Goal: Information Seeking & Learning: Check status

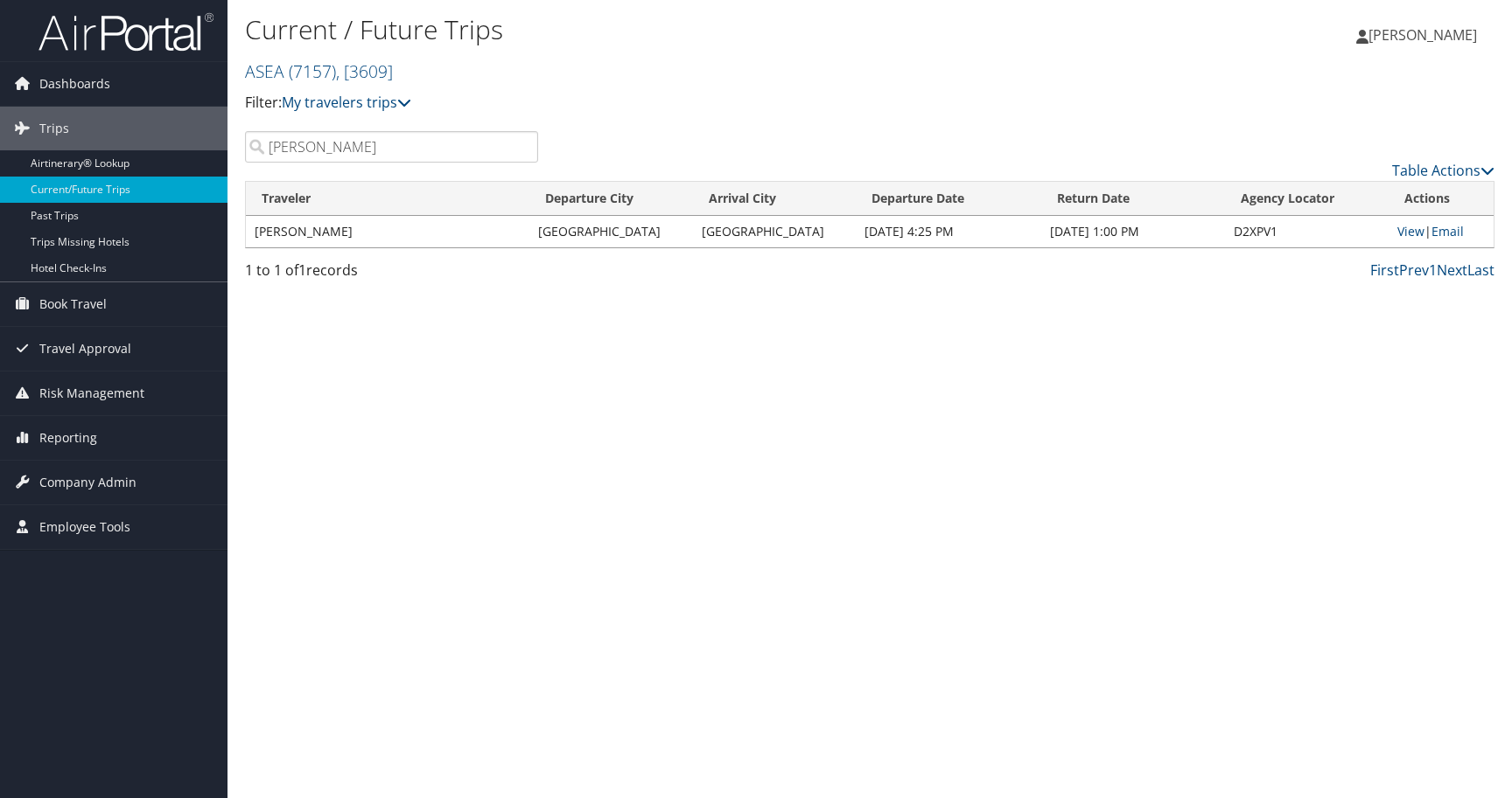
click at [521, 151] on input "Francisco" at bounding box center [392, 146] width 293 height 32
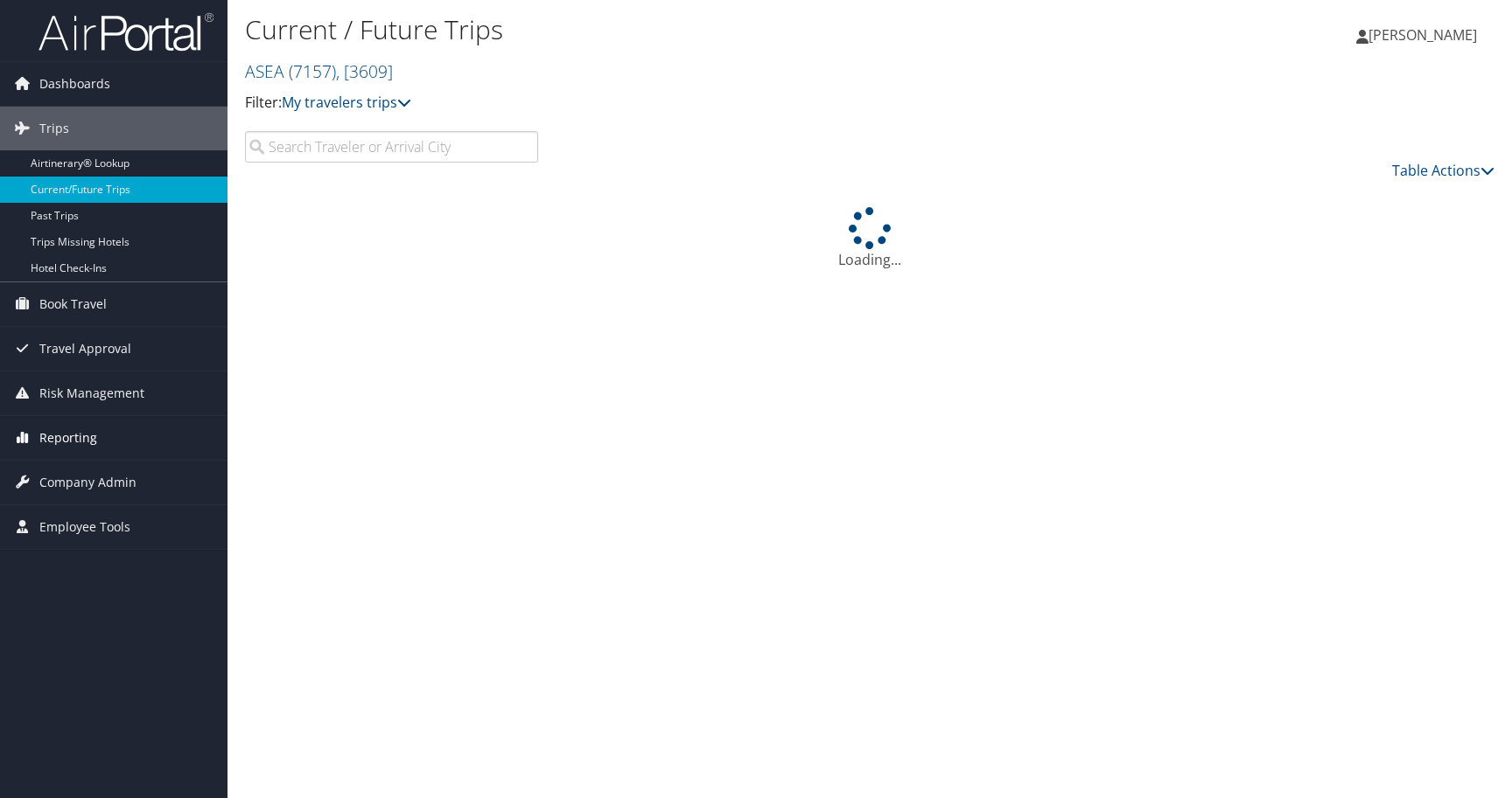
click at [62, 439] on span "Reporting" at bounding box center [69, 438] width 58 height 43
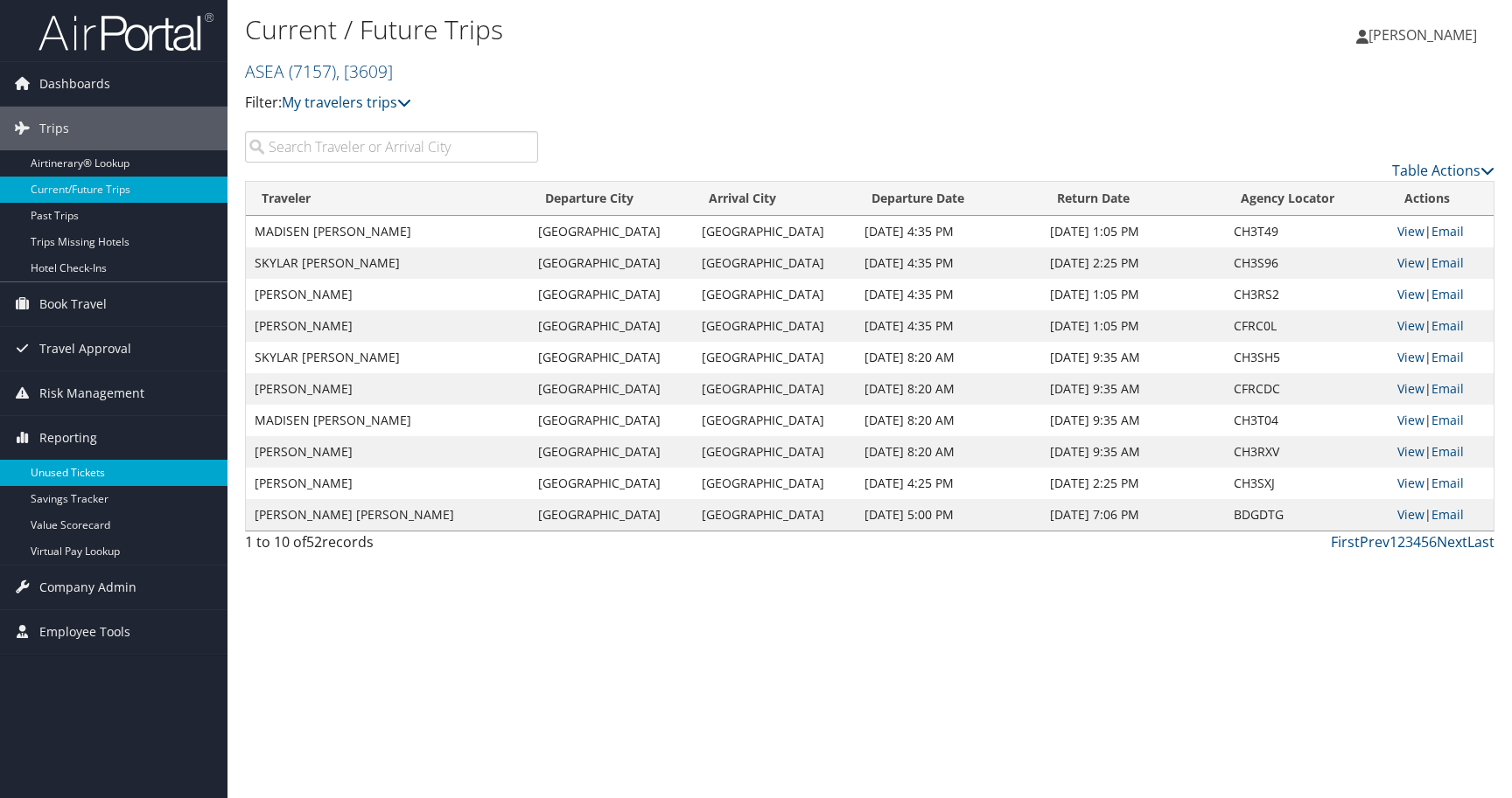
click at [58, 466] on link "Unused Tickets" at bounding box center [114, 472] width 227 height 26
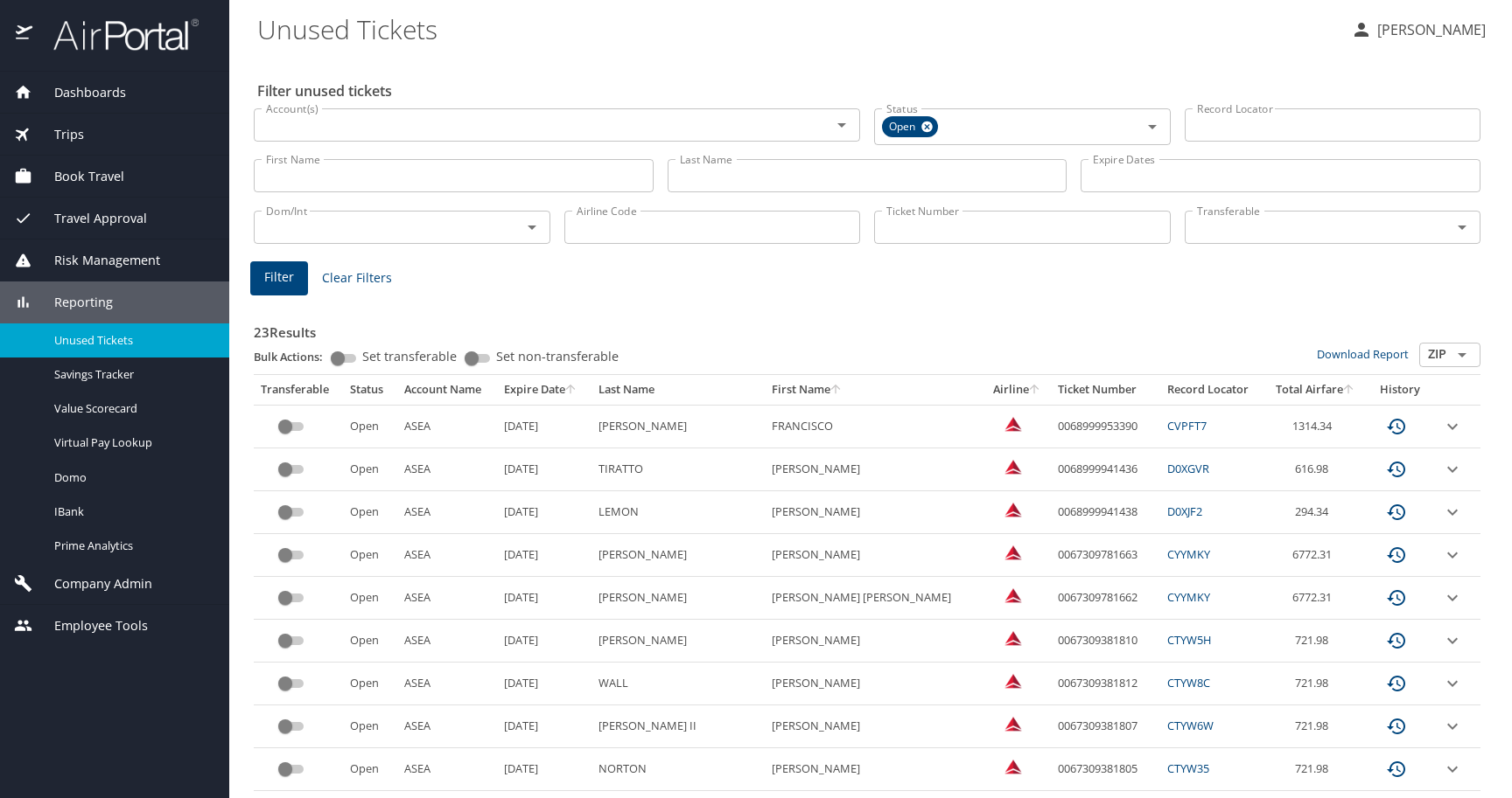
click at [575, 388] on icon "sort" at bounding box center [570, 389] width 10 height 10
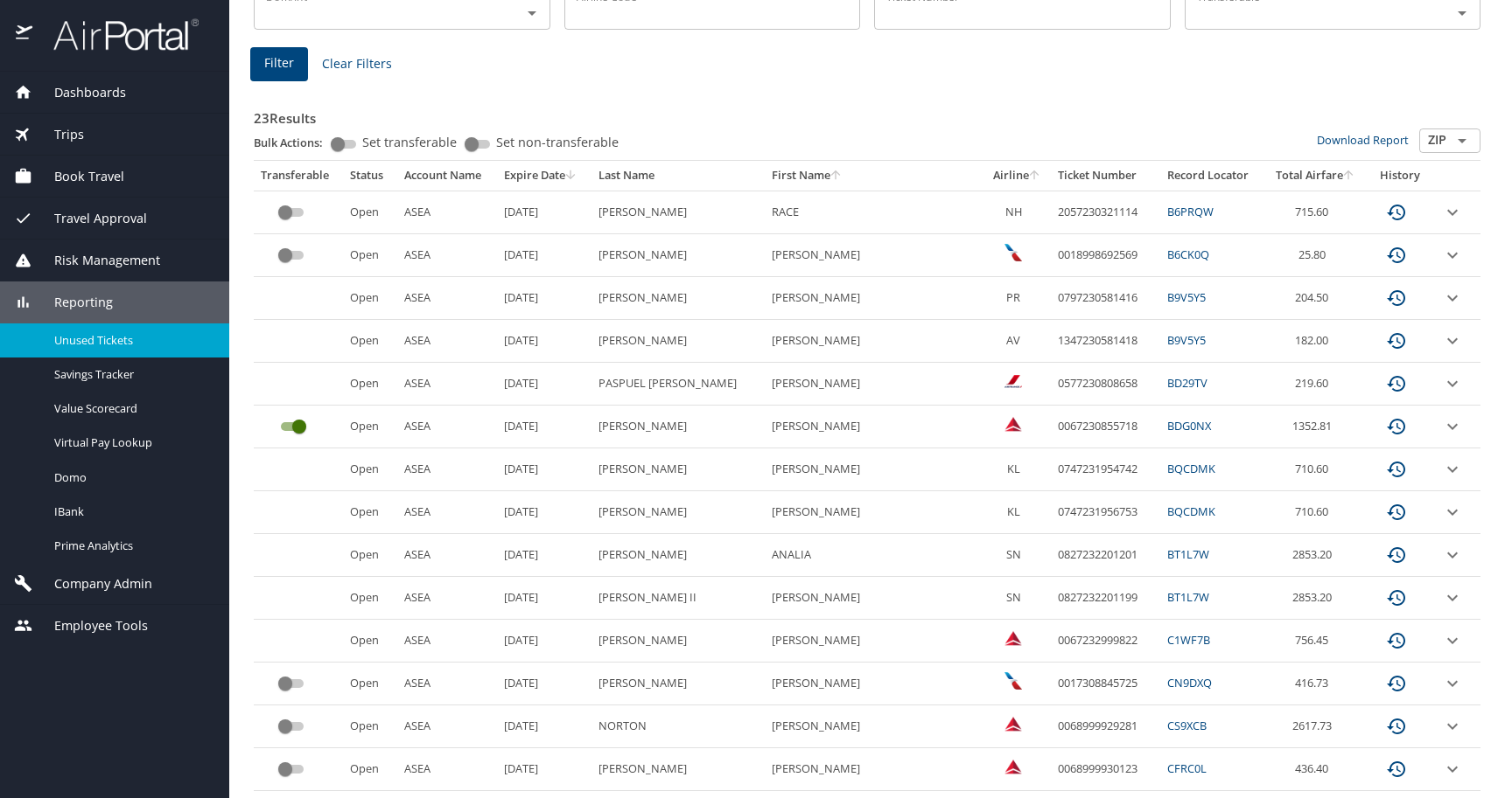
scroll to position [208, 0]
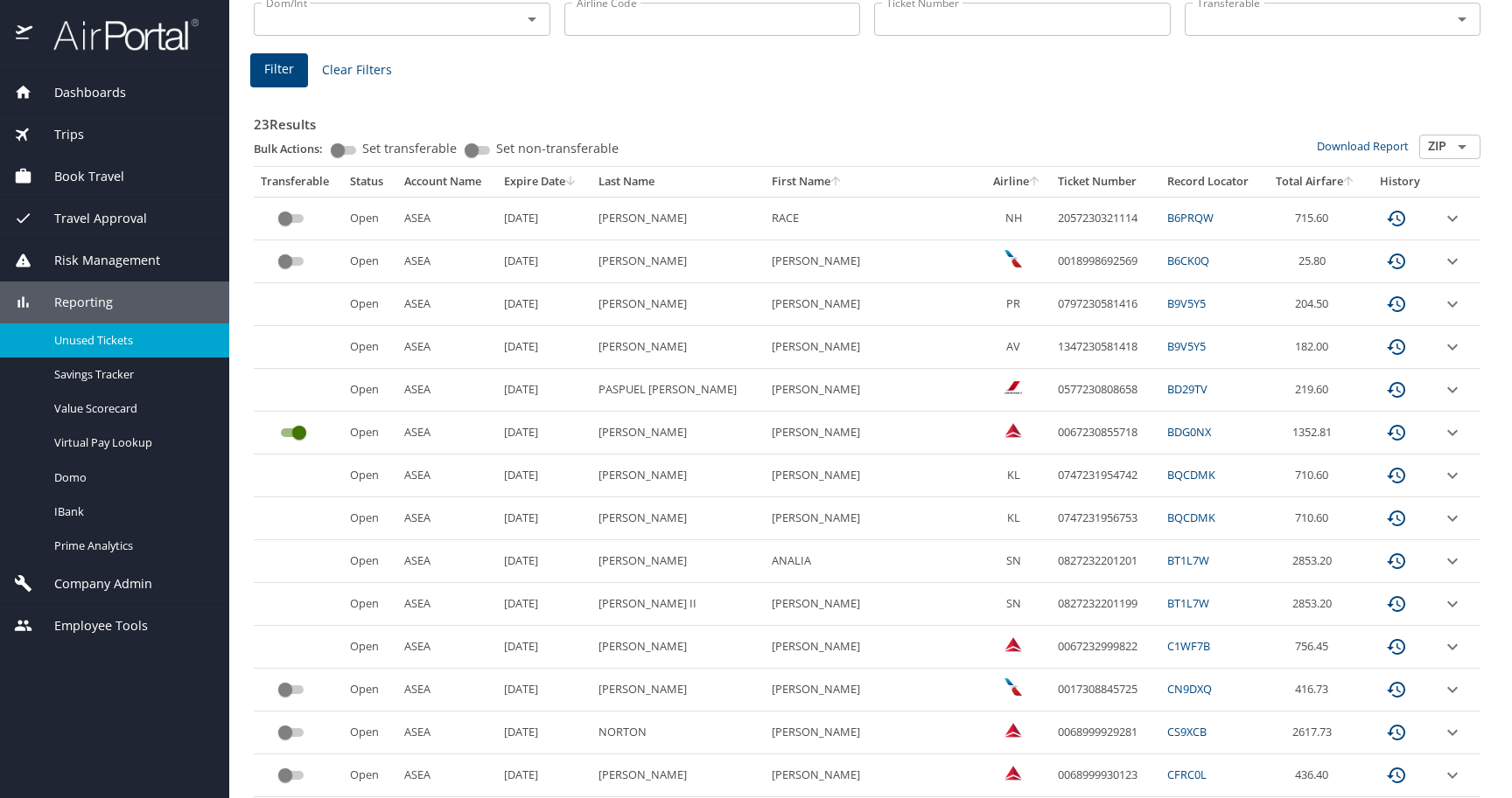
click at [88, 178] on span "Book Travel" at bounding box center [78, 176] width 92 height 19
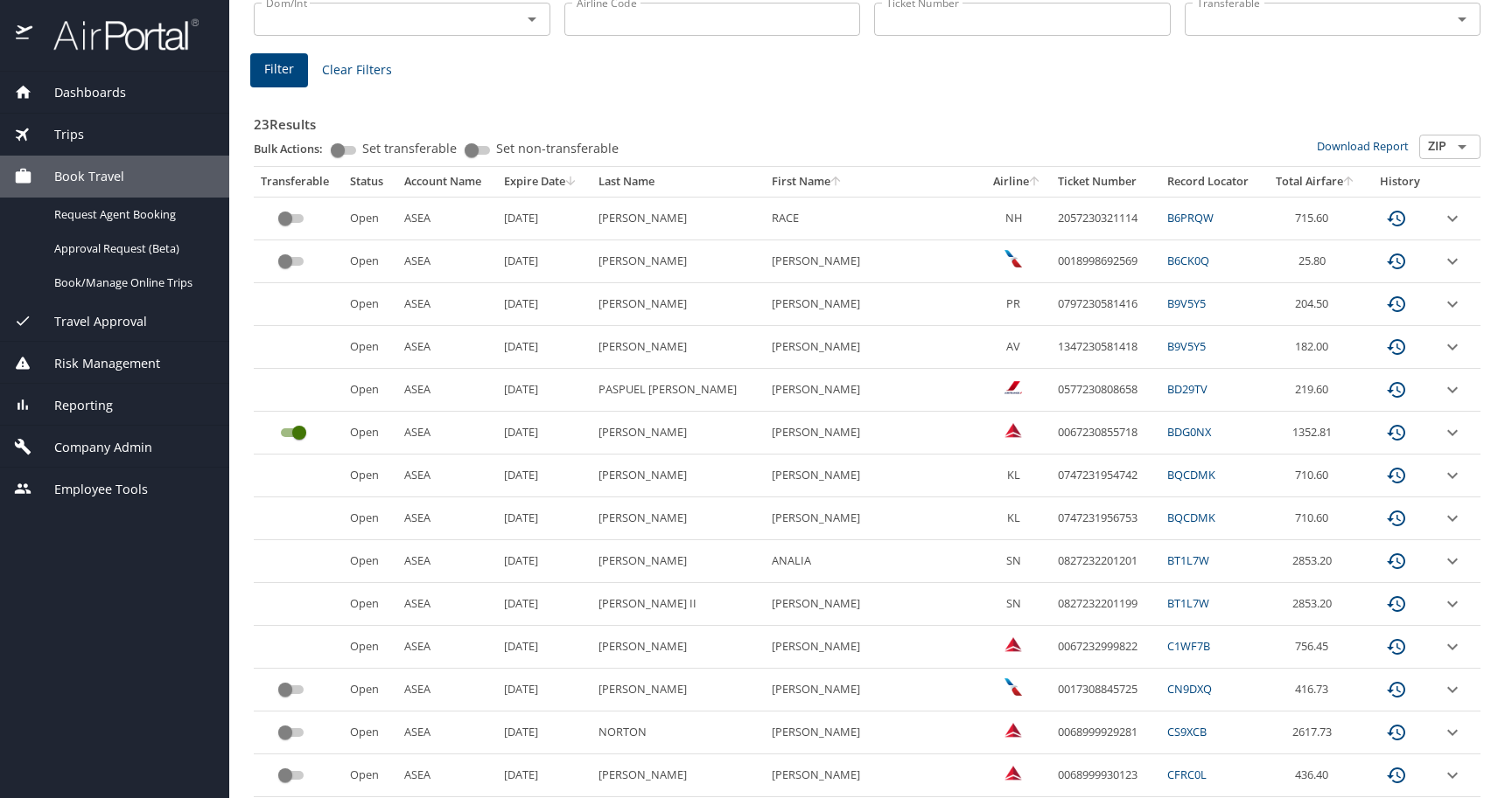
click at [77, 137] on span "Trips" at bounding box center [58, 134] width 51 height 19
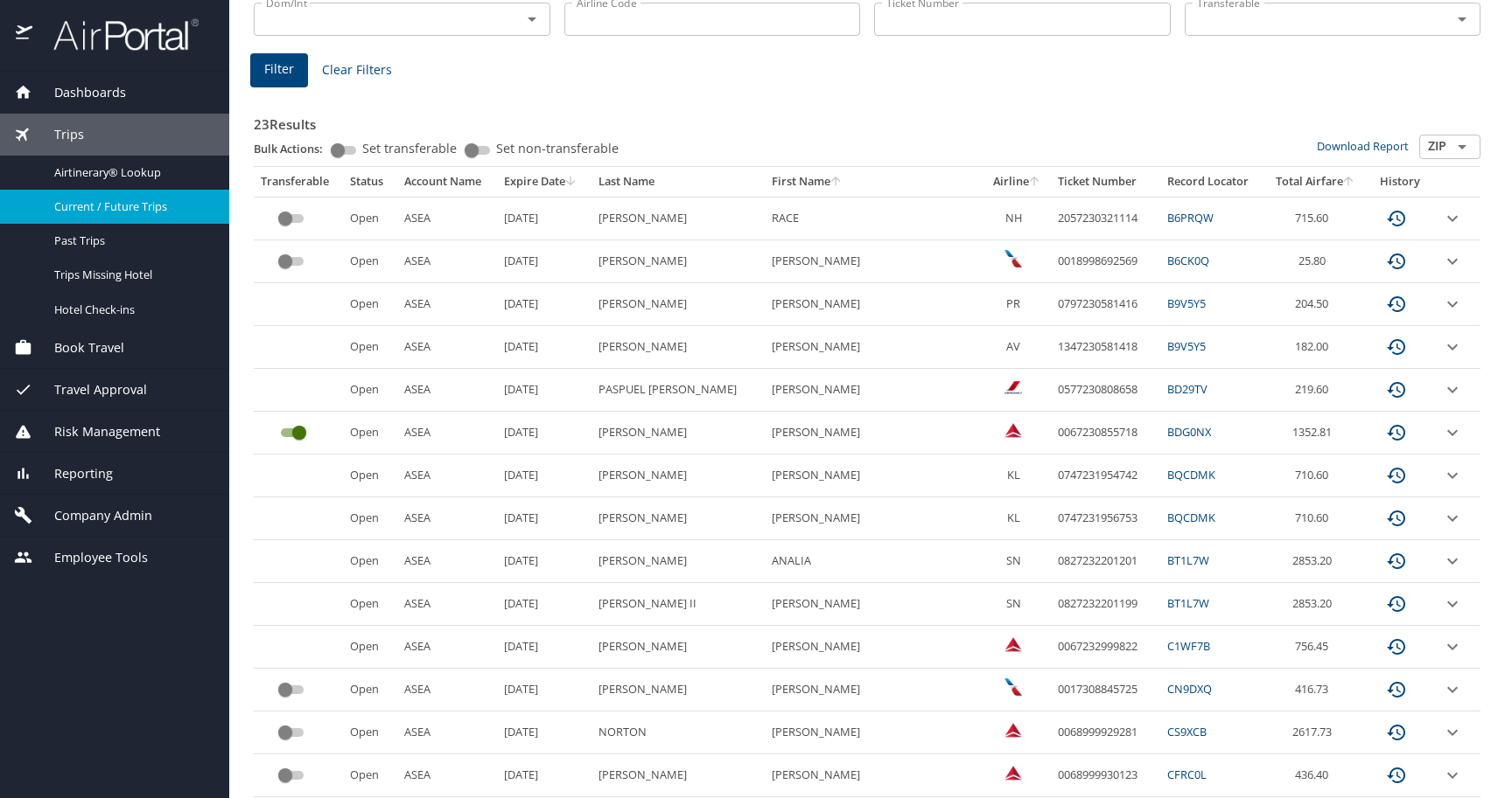
click at [90, 208] on span "Current / Future Trips" at bounding box center [131, 206] width 154 height 16
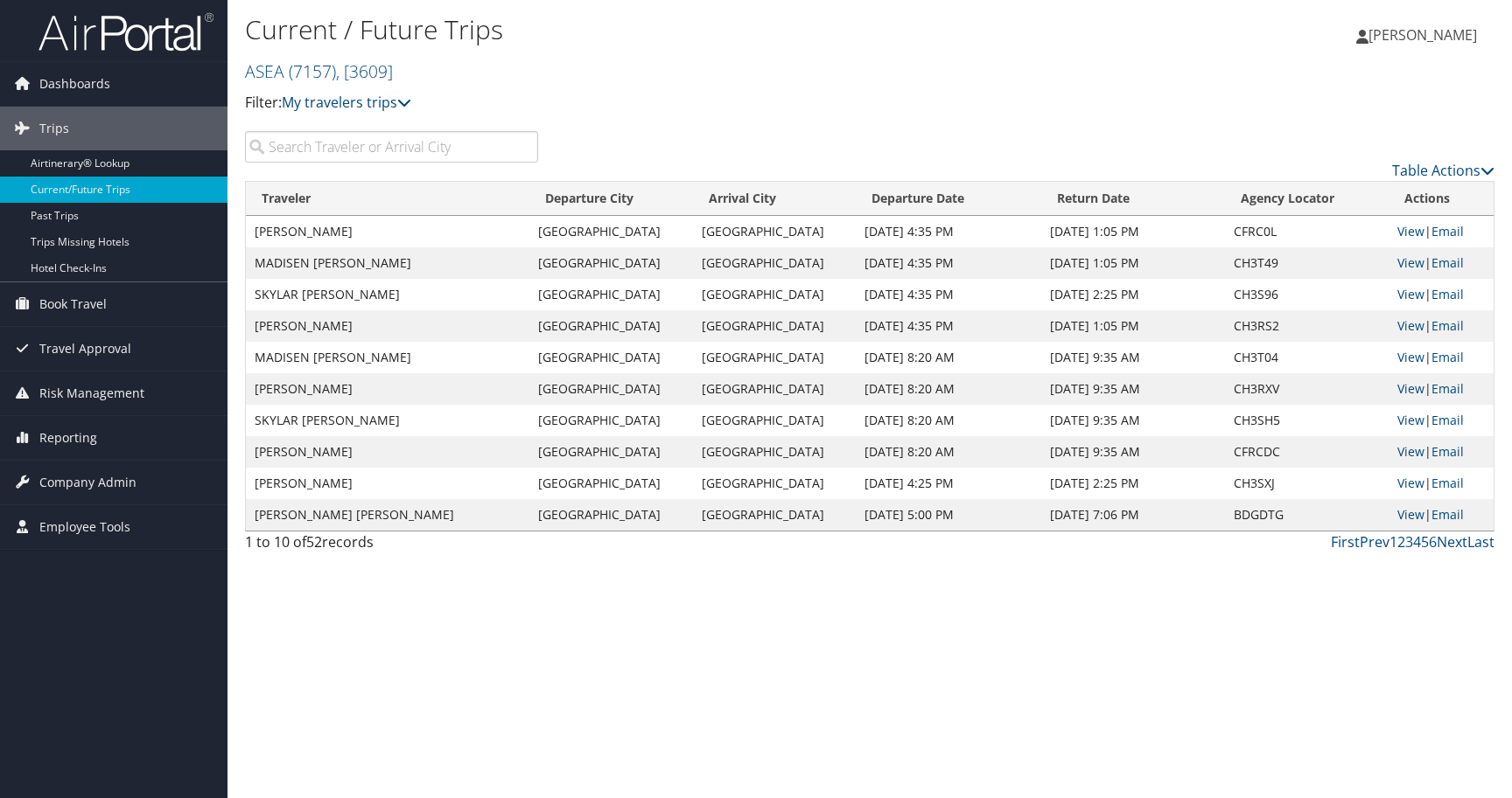
click at [478, 141] on input "search" at bounding box center [392, 146] width 293 height 32
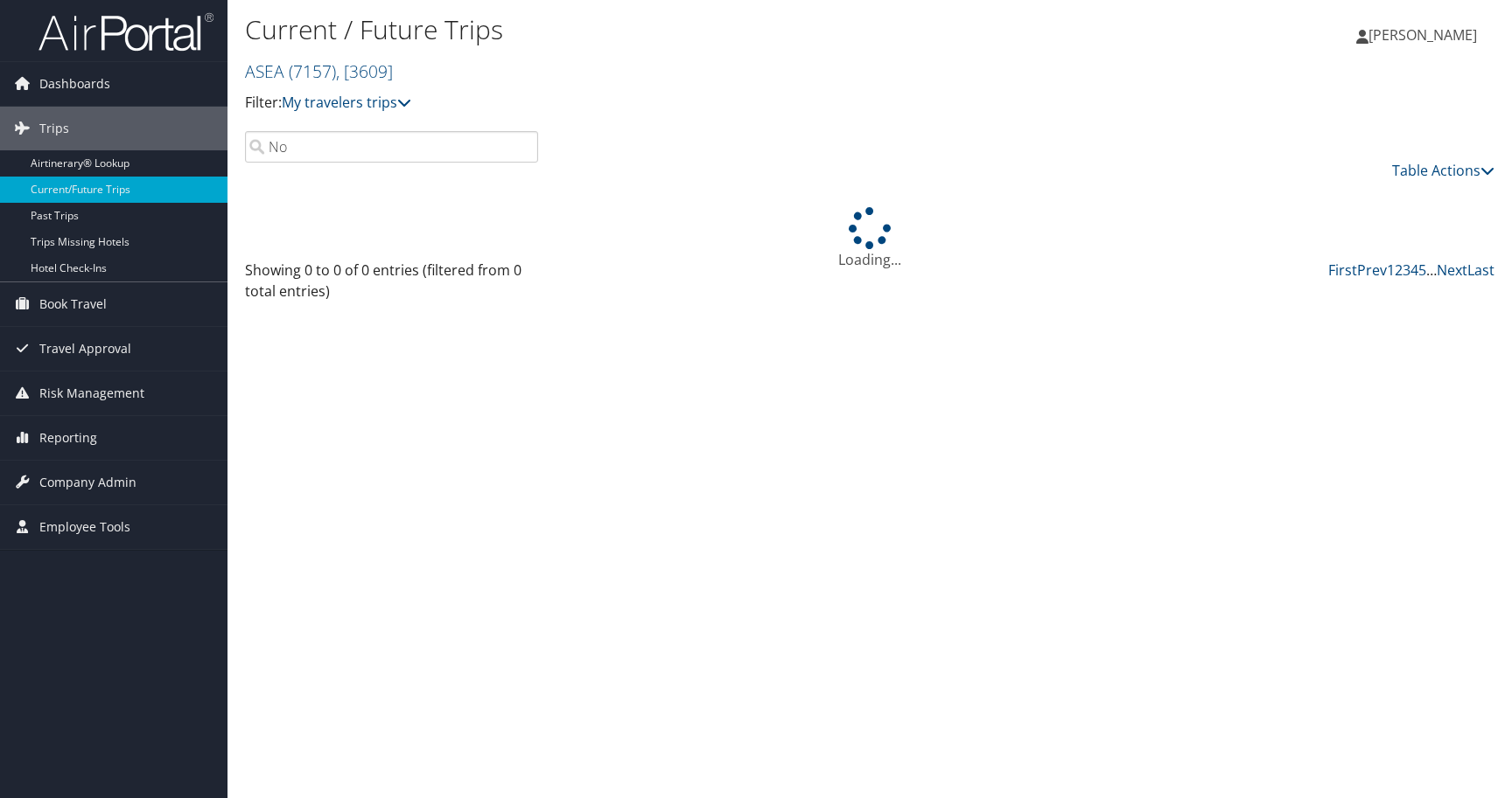
type input "N"
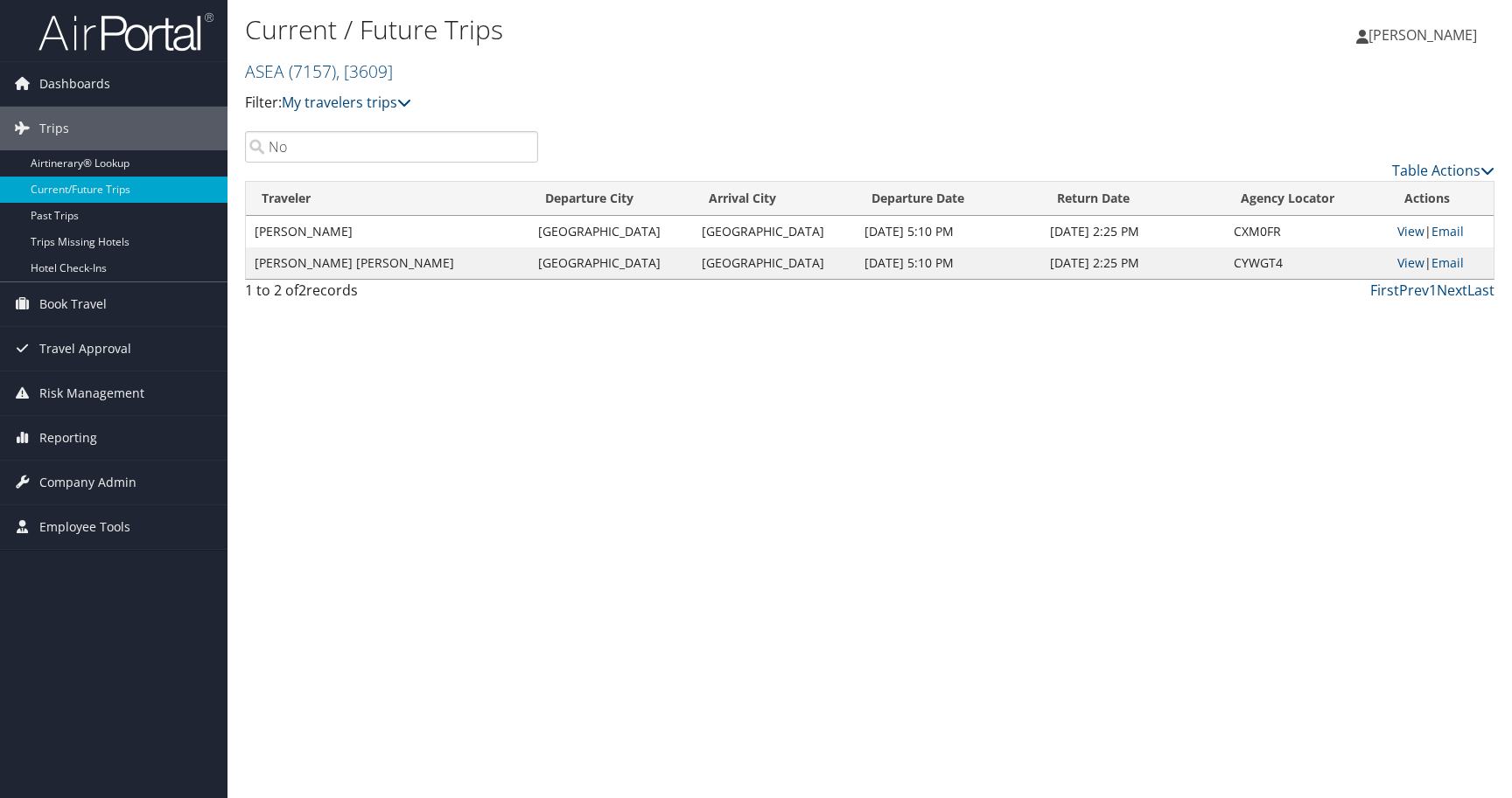
type input "N"
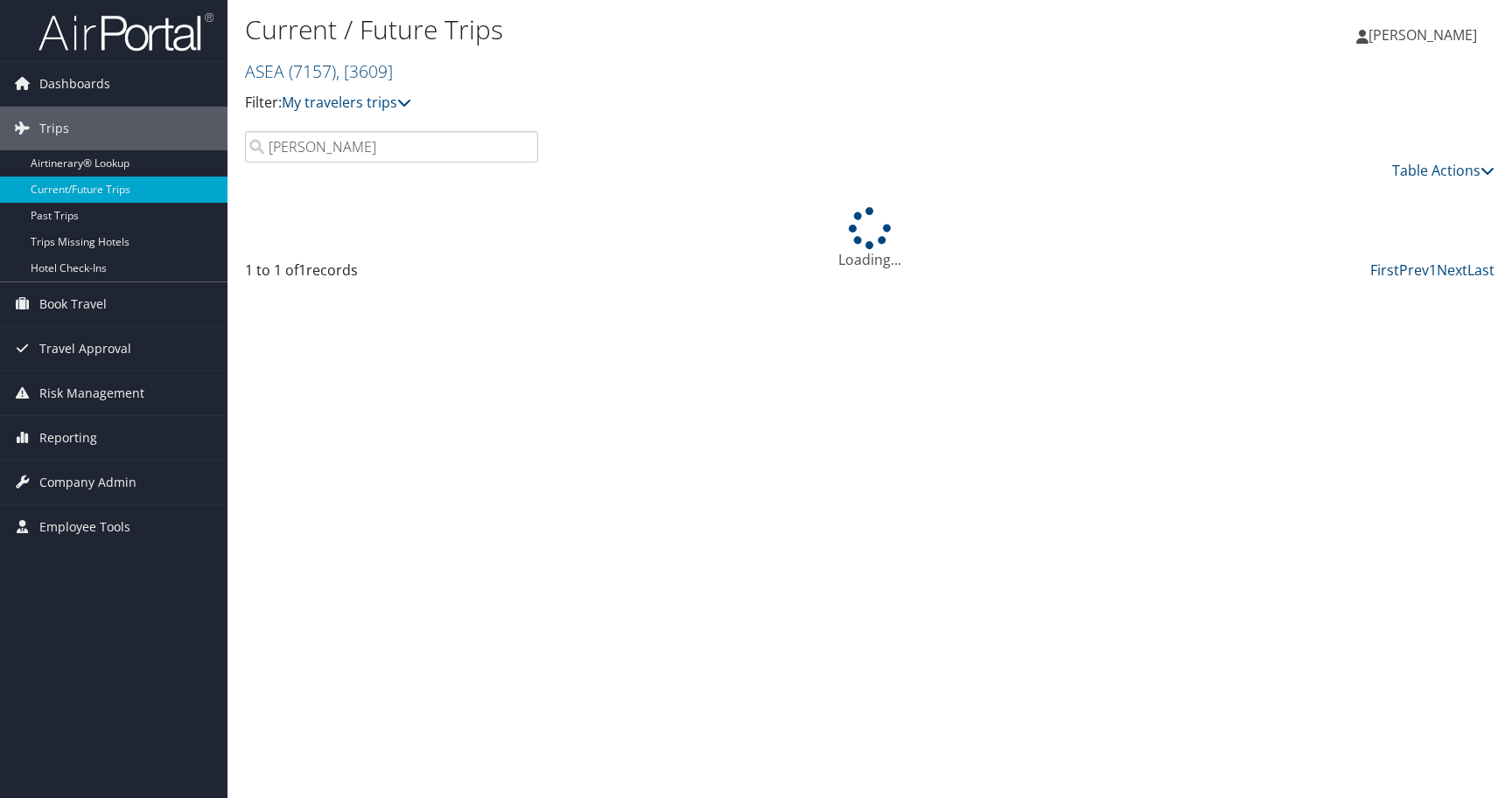
type input "Steven Norton"
click at [1410, 233] on div "Loading..." at bounding box center [870, 239] width 1249 height 63
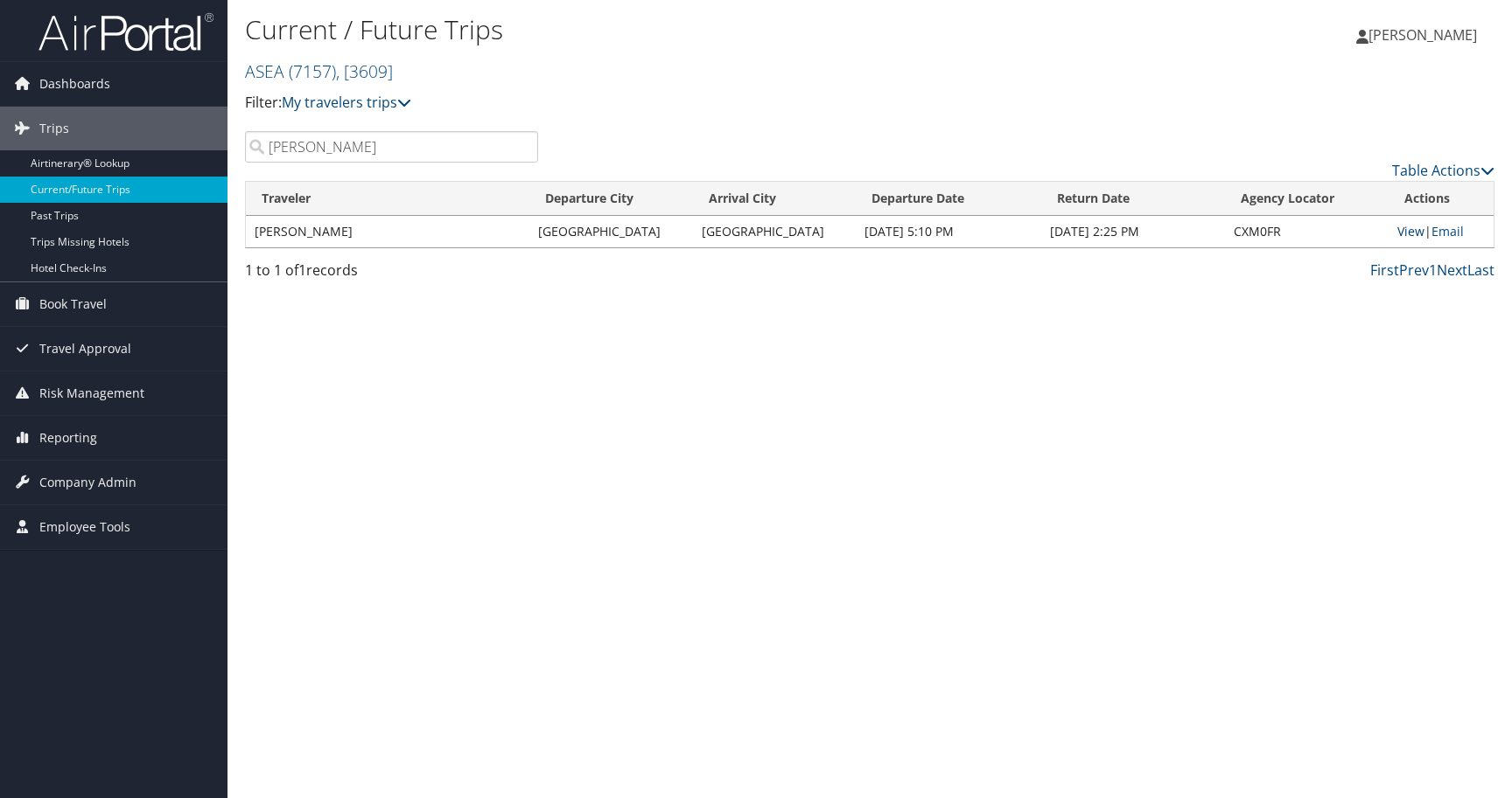
click at [1398, 234] on link "View" at bounding box center [1411, 231] width 27 height 16
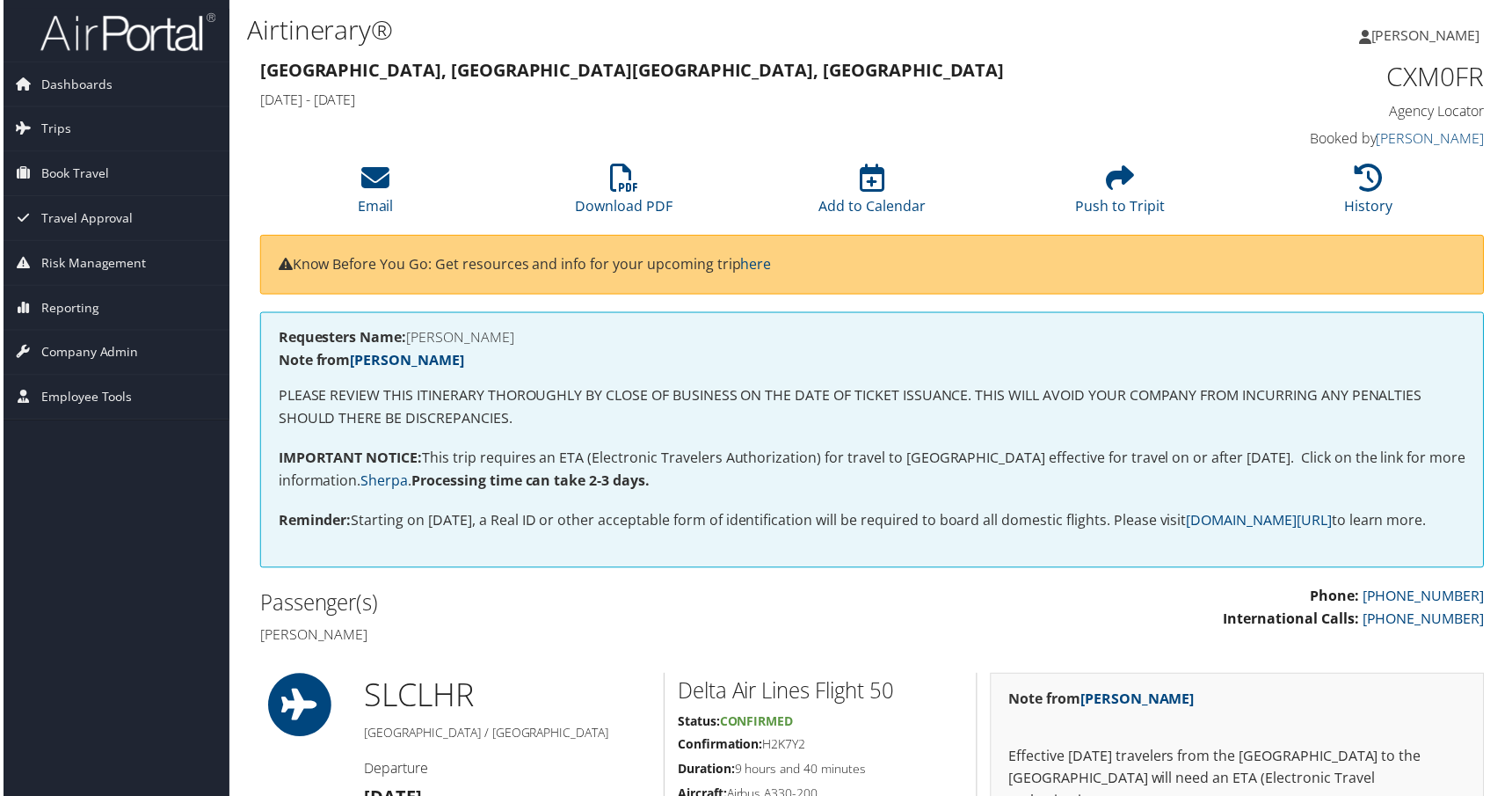
scroll to position [0, 2]
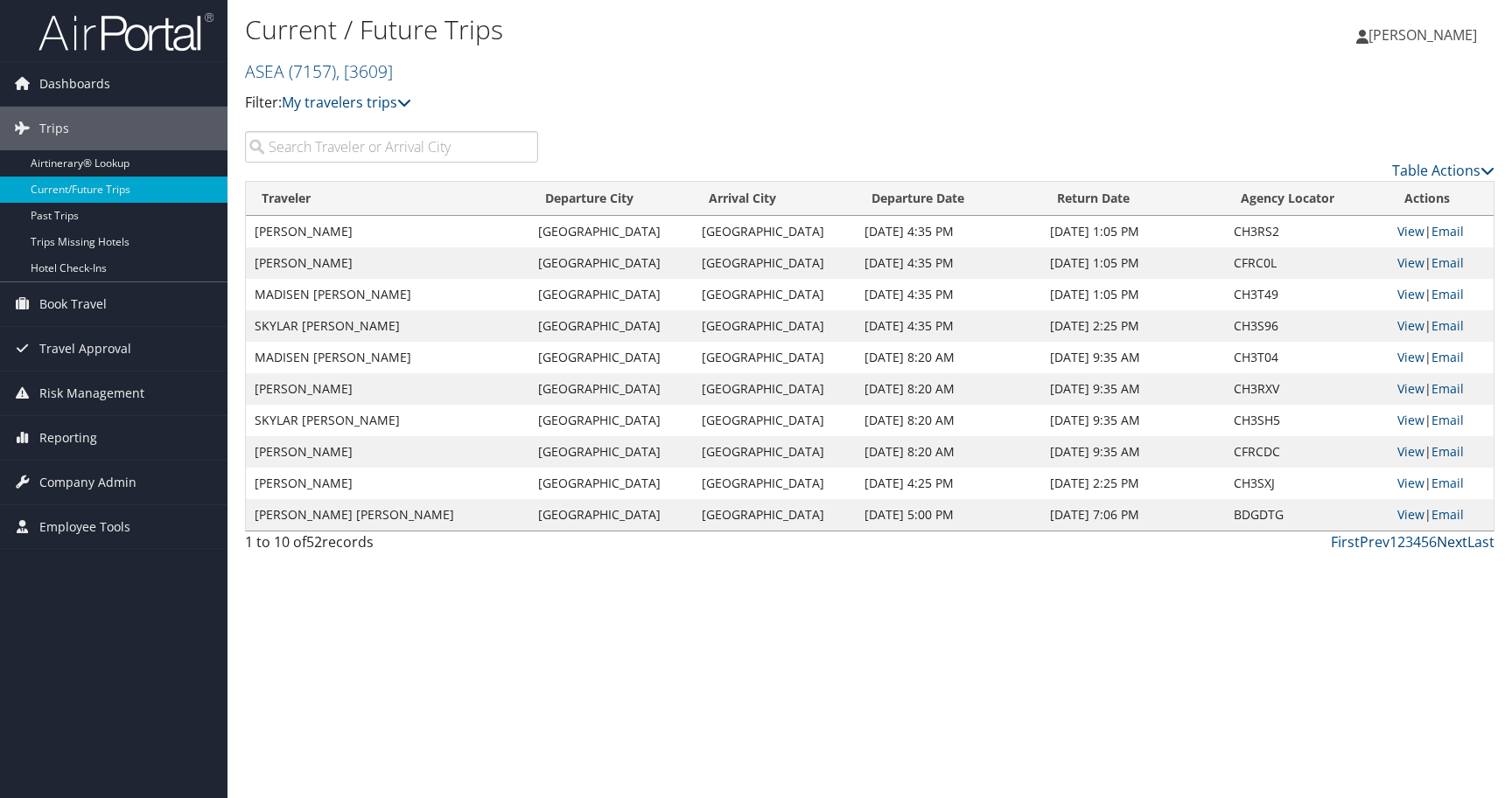
click at [1456, 544] on link "Next" at bounding box center [1452, 542] width 31 height 19
click at [1409, 232] on link "View" at bounding box center [1411, 231] width 27 height 16
click at [1375, 542] on link "Prev" at bounding box center [1374, 542] width 30 height 19
click at [738, 305] on td "[GEOGRAPHIC_DATA]" at bounding box center [774, 294] width 163 height 32
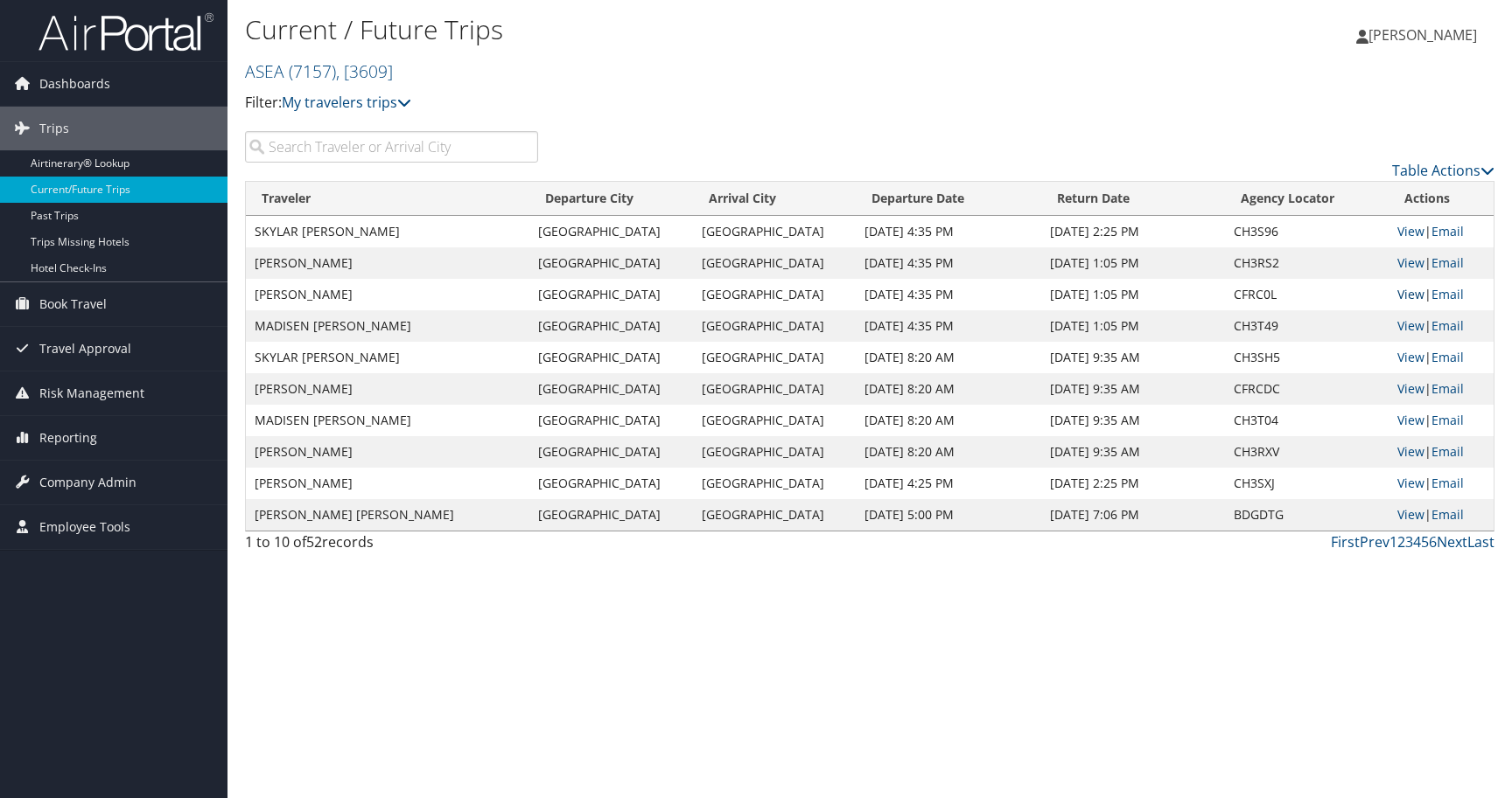
click at [1405, 289] on link "View" at bounding box center [1411, 294] width 27 height 16
click at [1400, 382] on link "View" at bounding box center [1411, 389] width 27 height 16
click at [1455, 540] on link "Next" at bounding box center [1452, 542] width 31 height 19
click at [1405, 226] on link "View" at bounding box center [1411, 231] width 27 height 16
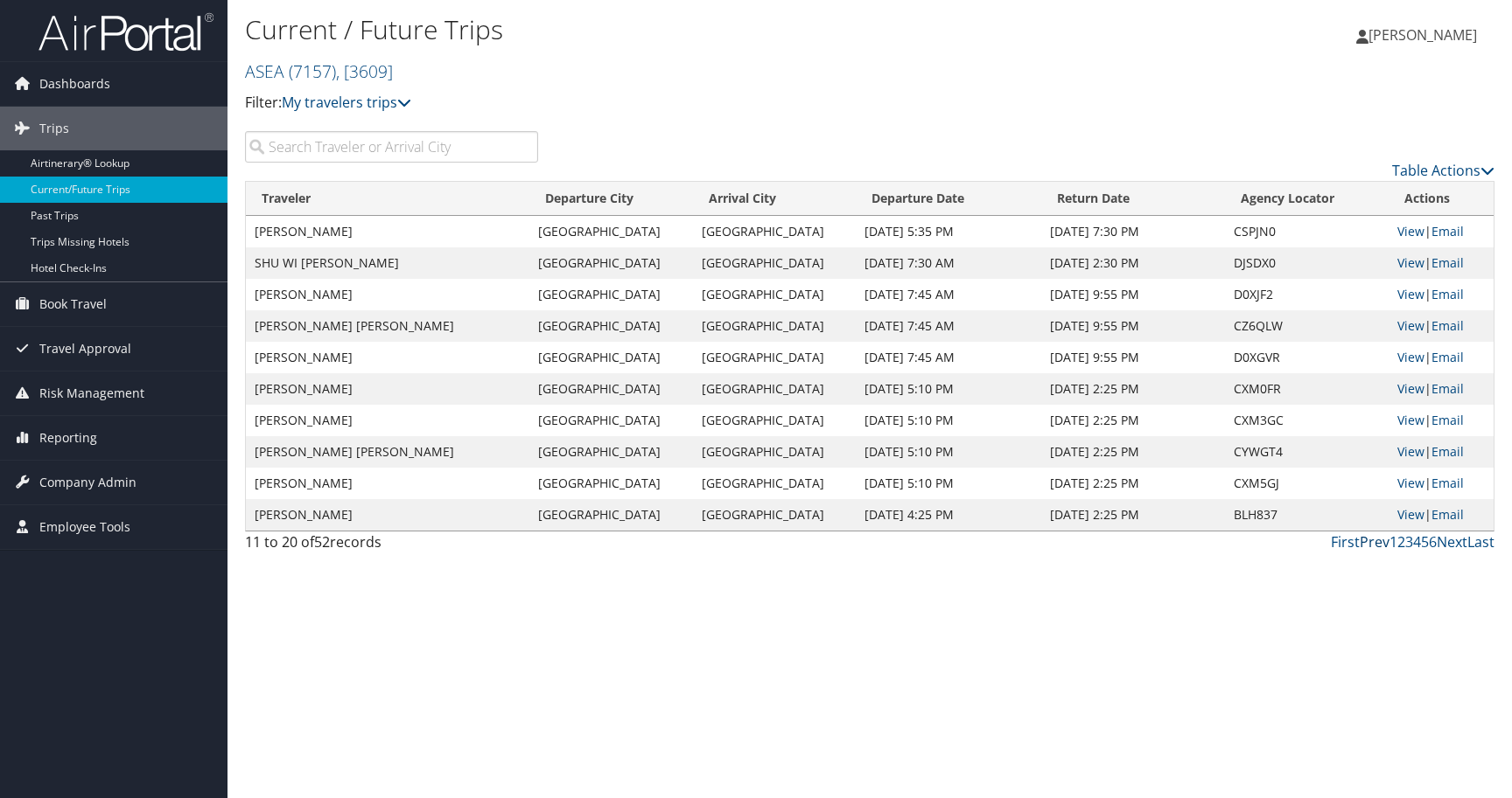
click at [1378, 540] on link "Prev" at bounding box center [1374, 542] width 30 height 19
click at [1416, 292] on link "View" at bounding box center [1411, 294] width 27 height 16
click at [1461, 541] on link "Next" at bounding box center [1452, 542] width 31 height 19
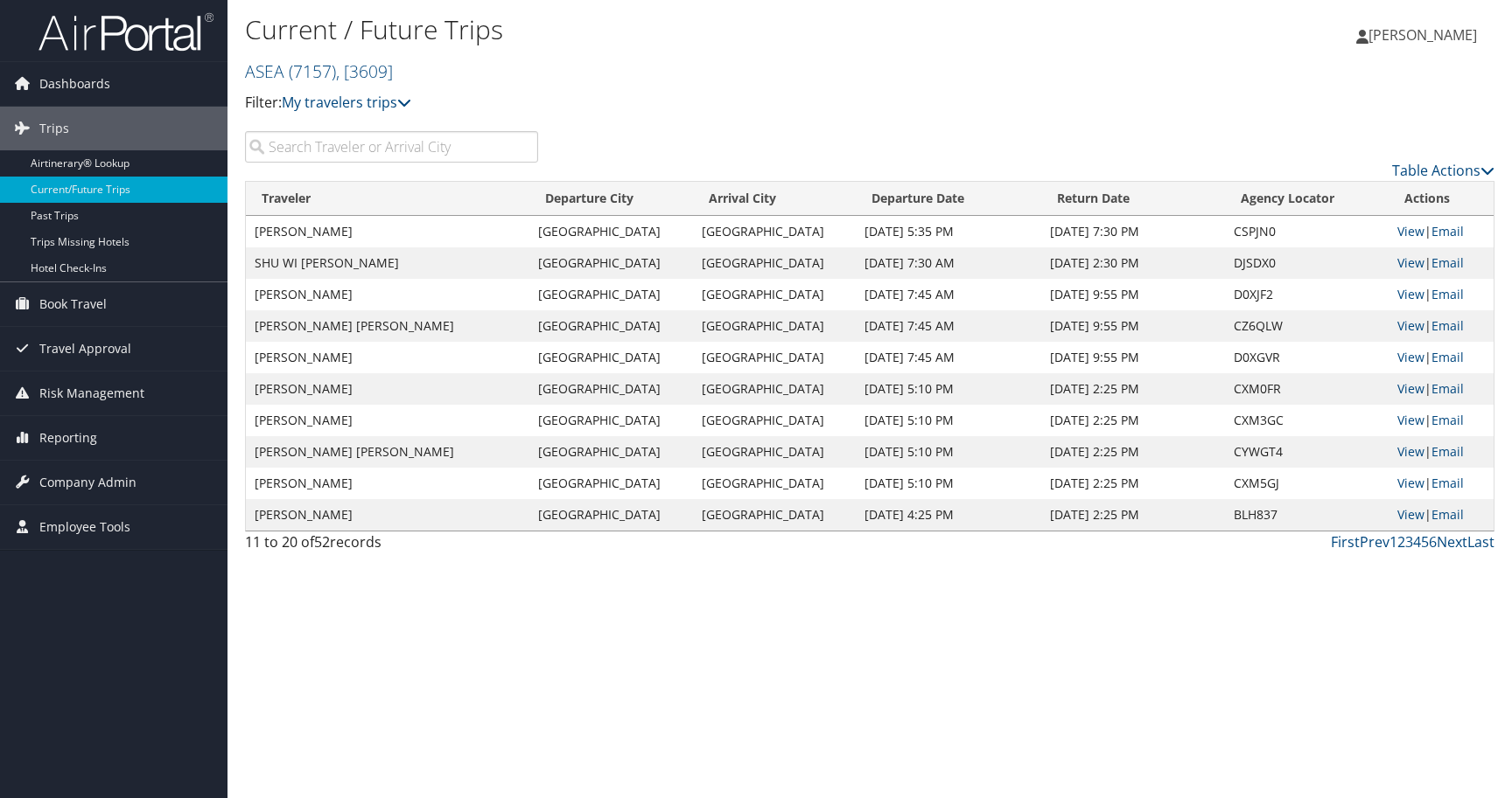
drag, startPoint x: 550, startPoint y: 396, endPoint x: 536, endPoint y: 376, distance: 24.4
click at [550, 396] on td "[GEOGRAPHIC_DATA]" at bounding box center [611, 389] width 163 height 32
click at [78, 188] on link "Current/Future Trips" at bounding box center [114, 189] width 227 height 26
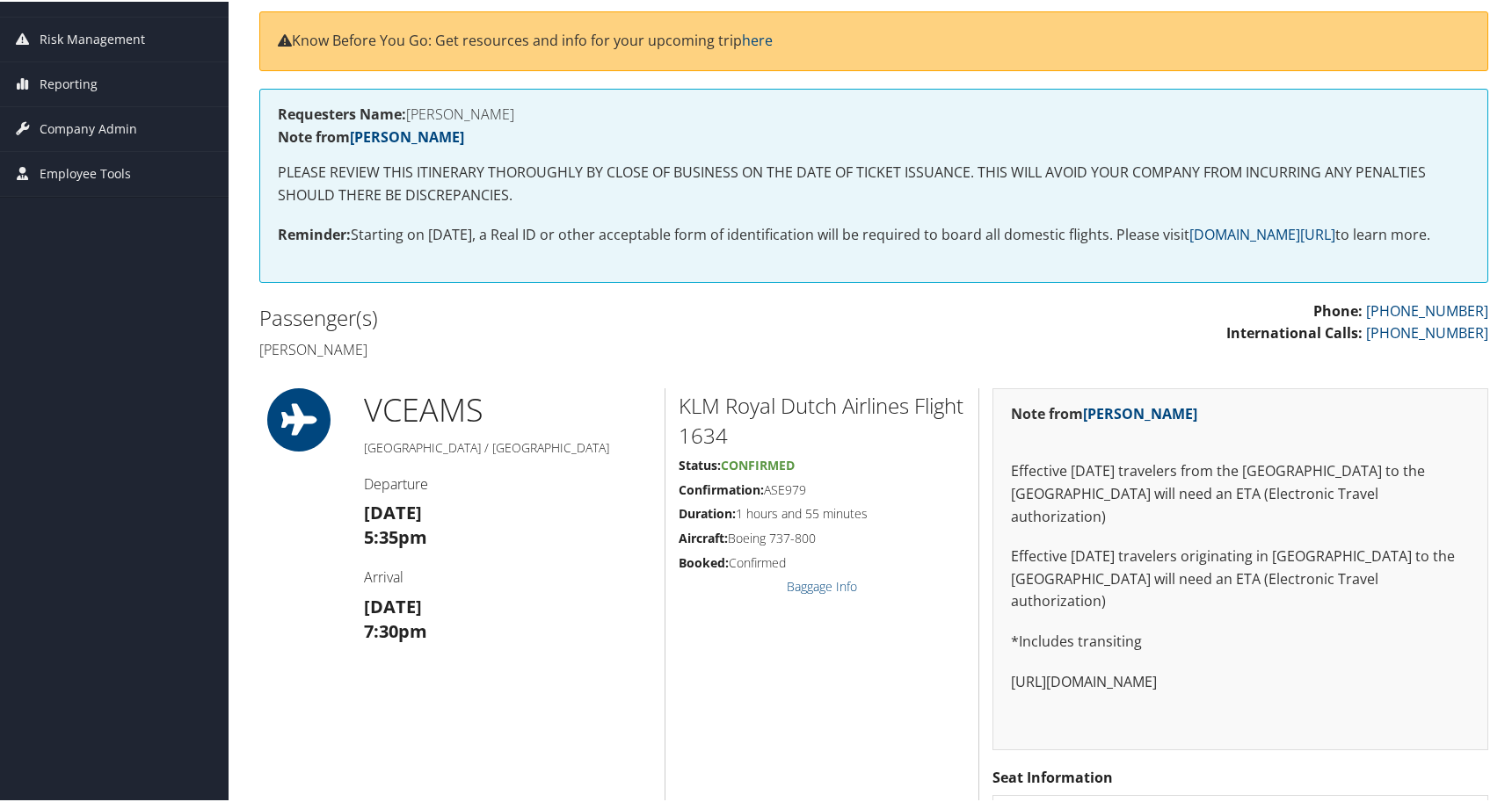
scroll to position [203, 0]
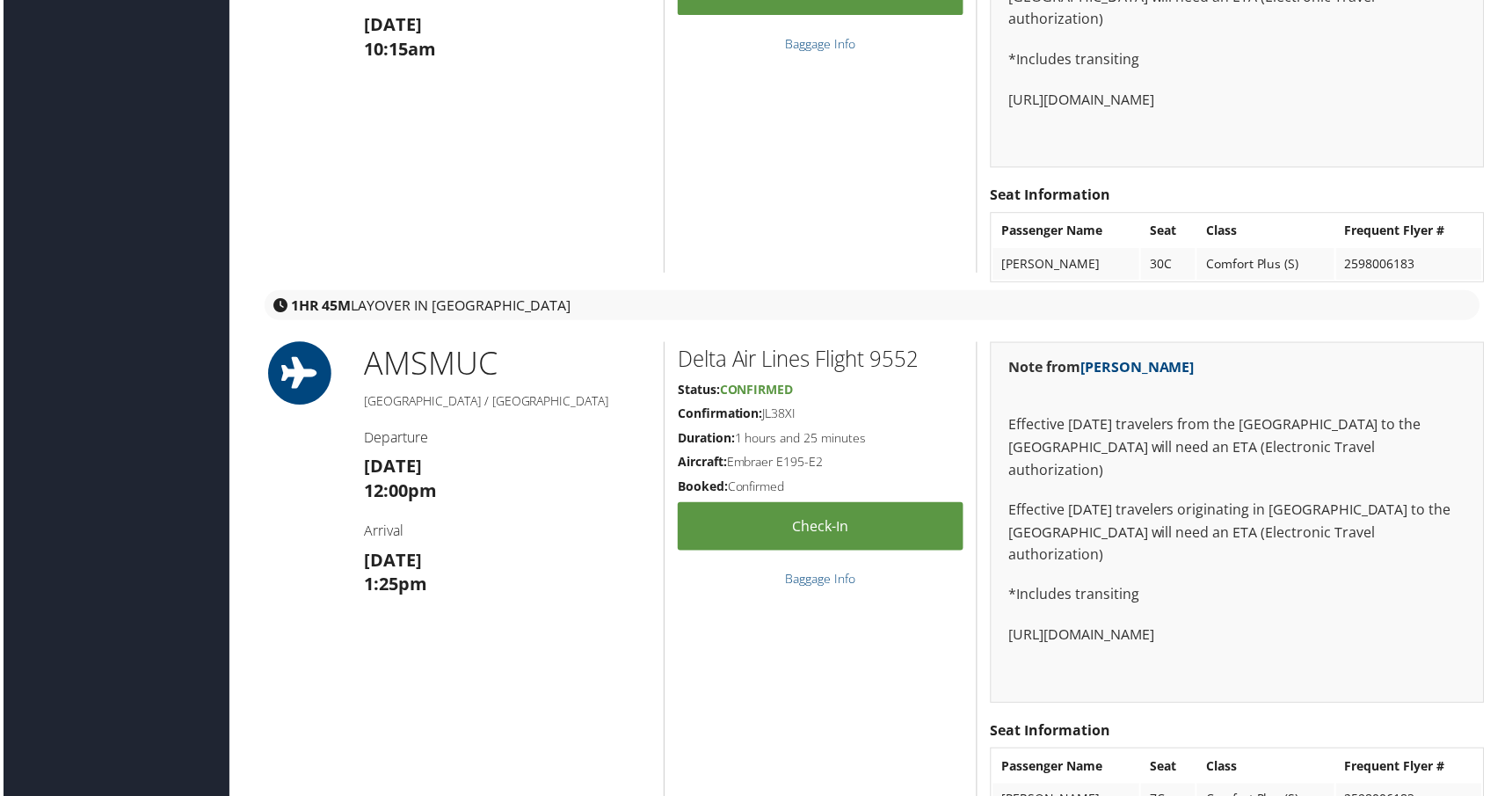
scroll to position [744, 2]
